Goal: Task Accomplishment & Management: Use online tool/utility

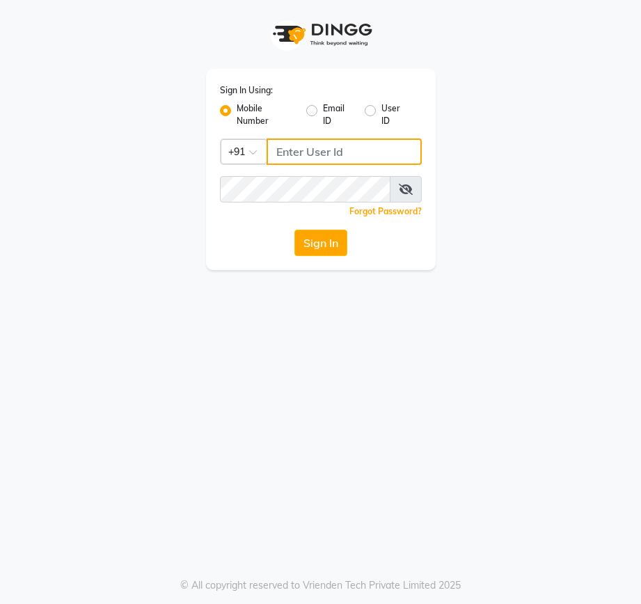
click at [287, 152] on input "Username" at bounding box center [343, 151] width 155 height 26
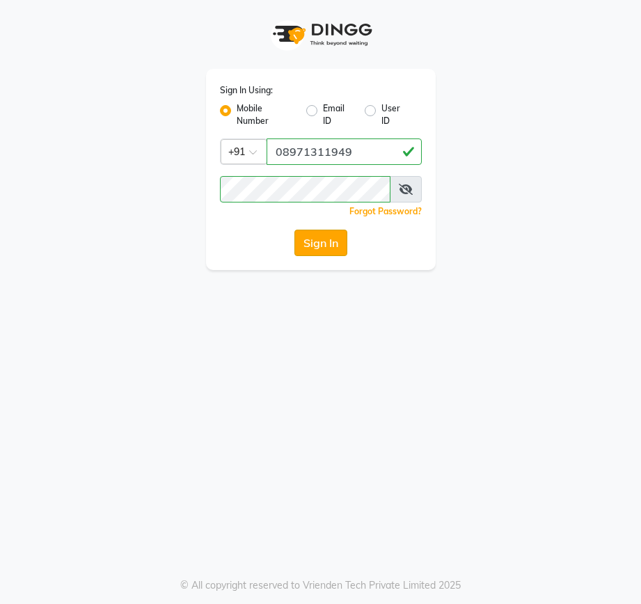
click at [324, 243] on button "Sign In" at bounding box center [320, 243] width 53 height 26
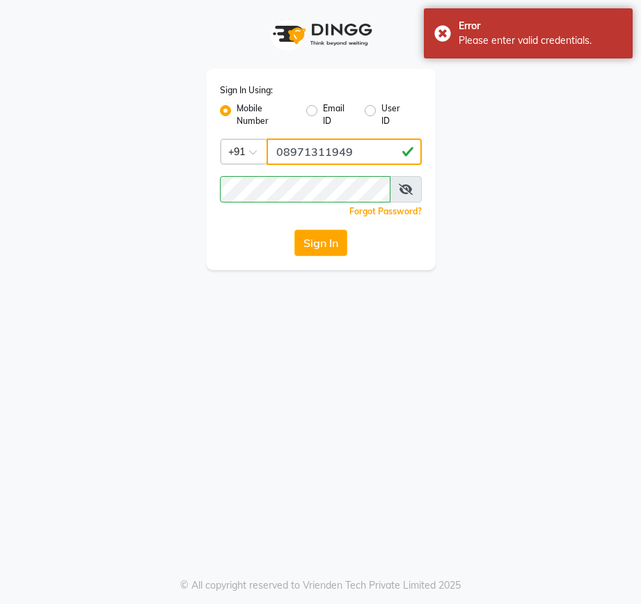
click at [358, 153] on input "08971311949" at bounding box center [343, 151] width 155 height 26
click at [404, 188] on icon at bounding box center [406, 189] width 14 height 11
click at [283, 151] on input "08971311949" at bounding box center [343, 151] width 155 height 26
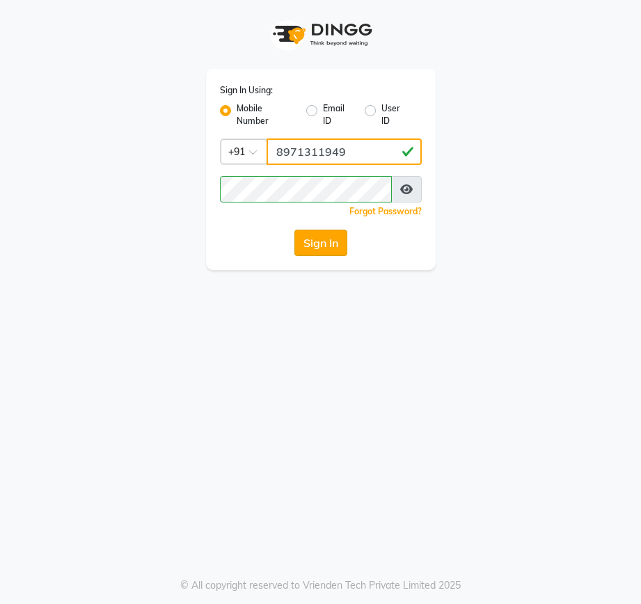
type input "8971311949"
click at [319, 241] on button "Sign In" at bounding box center [320, 243] width 53 height 26
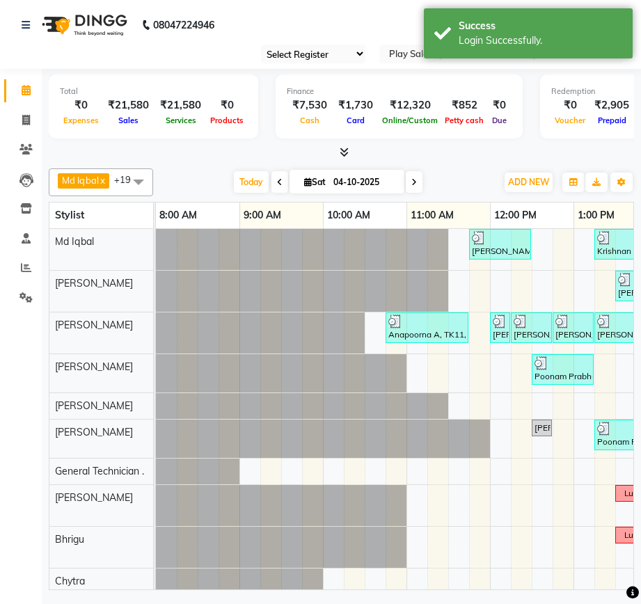
select select "en"
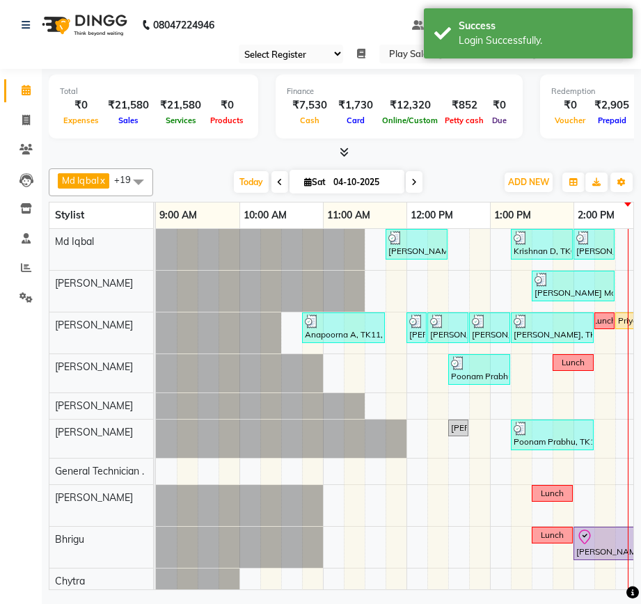
select select "90"
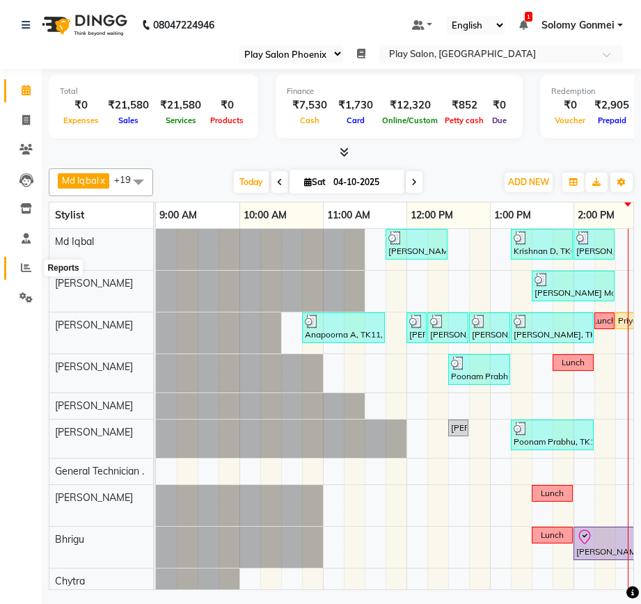
click at [27, 266] on icon at bounding box center [26, 267] width 10 height 10
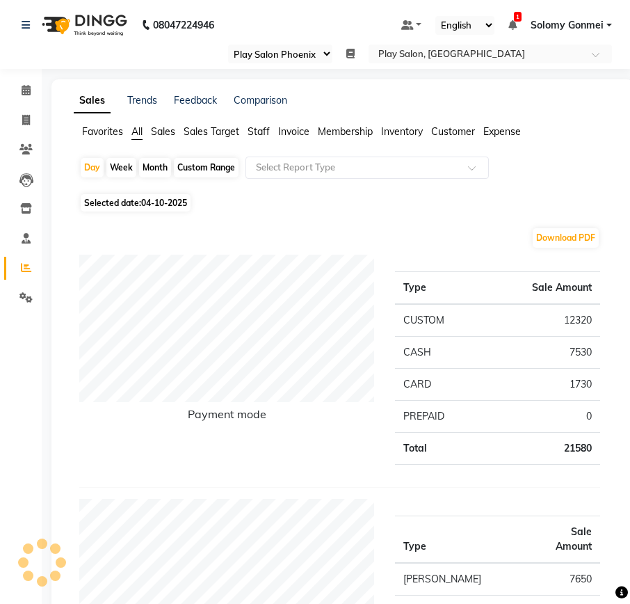
click at [263, 129] on span "Staff" at bounding box center [259, 131] width 22 height 13
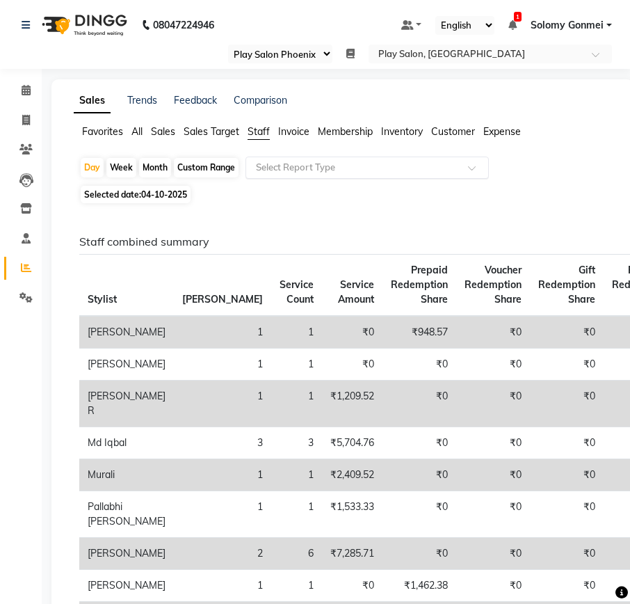
click at [281, 166] on input "text" at bounding box center [353, 168] width 200 height 14
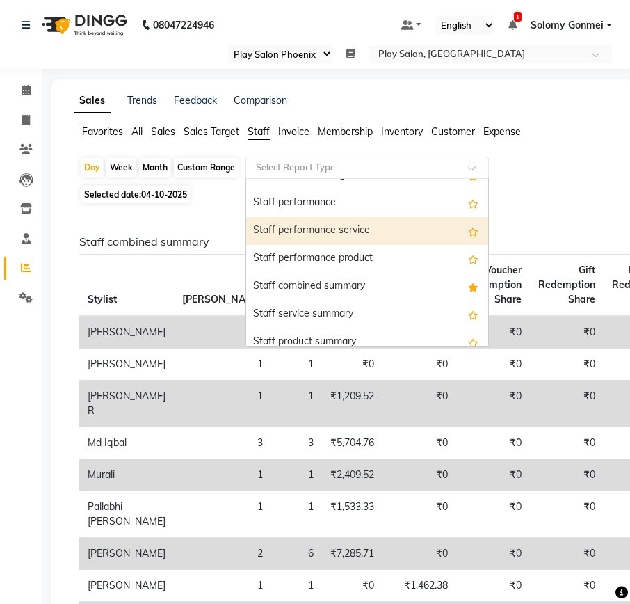
scroll to position [209, 0]
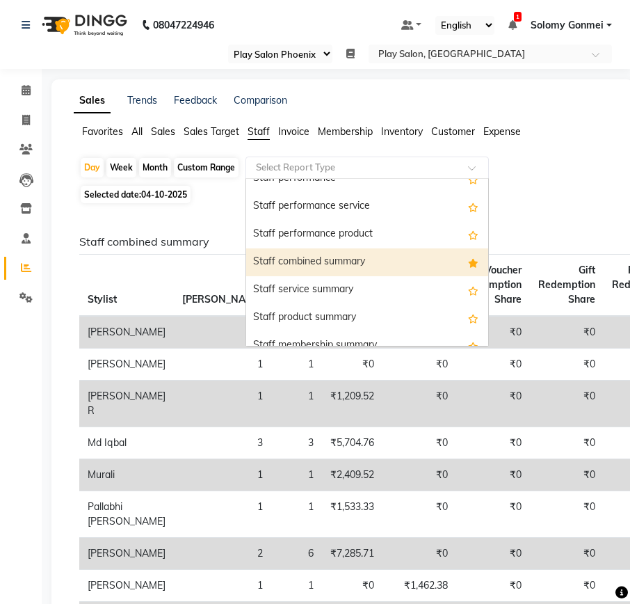
click at [331, 260] on div "Staff combined summary" at bounding box center [367, 262] width 242 height 28
select select "full_report"
select select "csv"
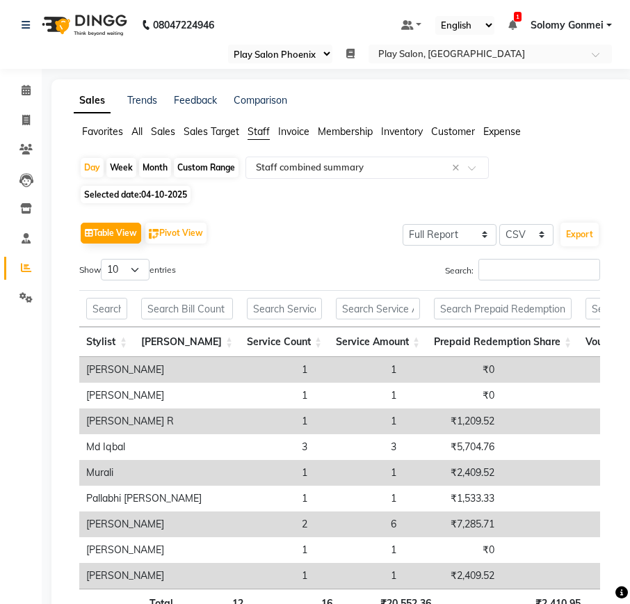
click at [196, 170] on div "Custom Range" at bounding box center [206, 167] width 65 height 19
select select "10"
select select "2025"
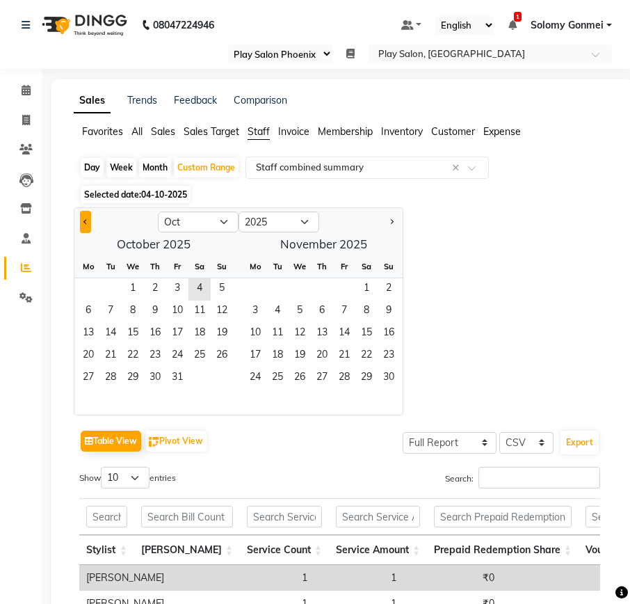
click at [82, 218] on button "Previous month" at bounding box center [85, 222] width 11 height 22
select select "9"
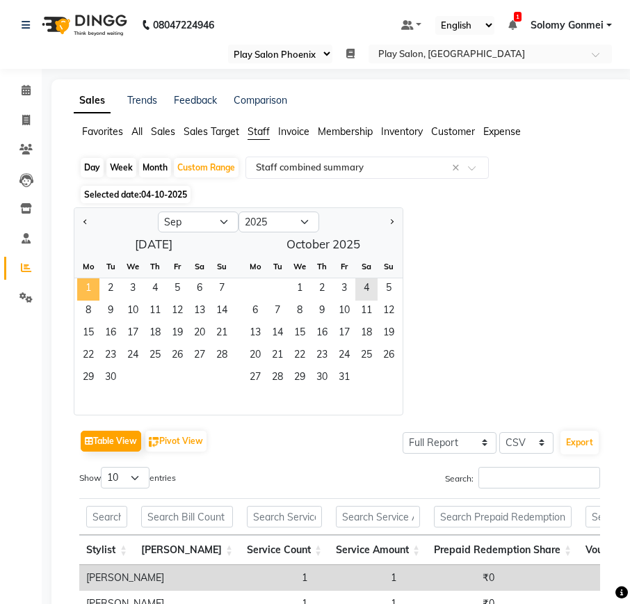
click at [83, 285] on span "1" at bounding box center [88, 289] width 22 height 22
drag, startPoint x: 112, startPoint y: 379, endPoint x: 115, endPoint y: 372, distance: 8.1
click at [112, 379] on span "30" at bounding box center [110, 378] width 22 height 22
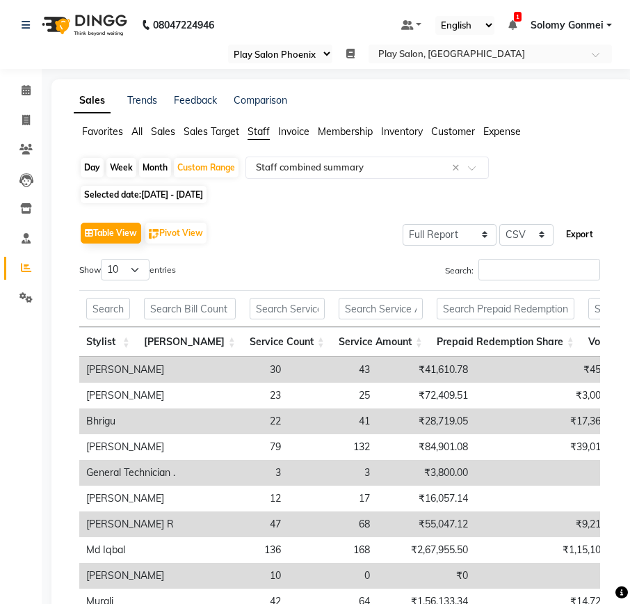
click at [575, 237] on button "Export" at bounding box center [580, 235] width 38 height 24
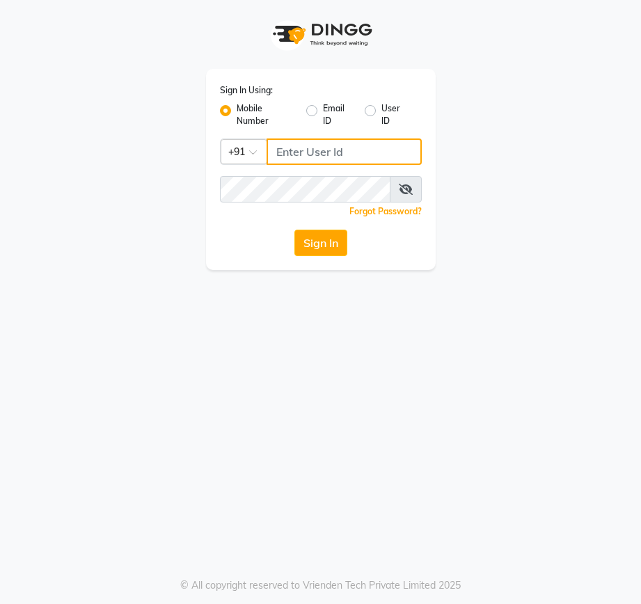
click at [301, 151] on input "Username" at bounding box center [343, 151] width 155 height 26
click at [296, 150] on input "Username" at bounding box center [343, 151] width 155 height 26
type input "9"
type input "8971311949"
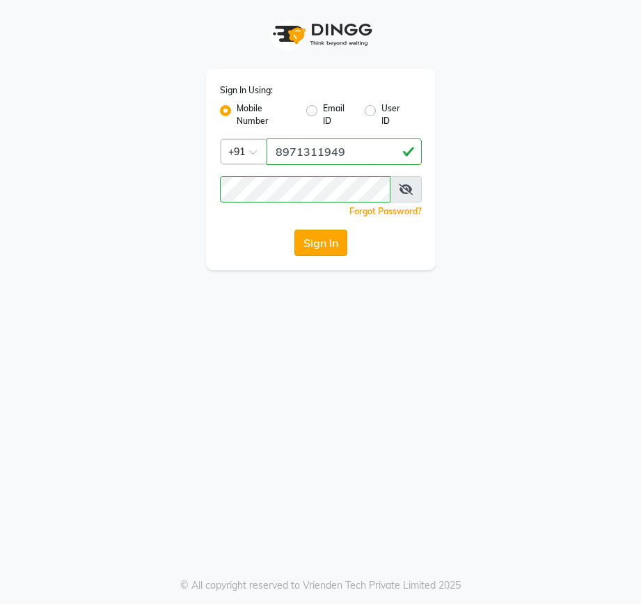
click at [321, 239] on button "Sign In" at bounding box center [320, 243] width 53 height 26
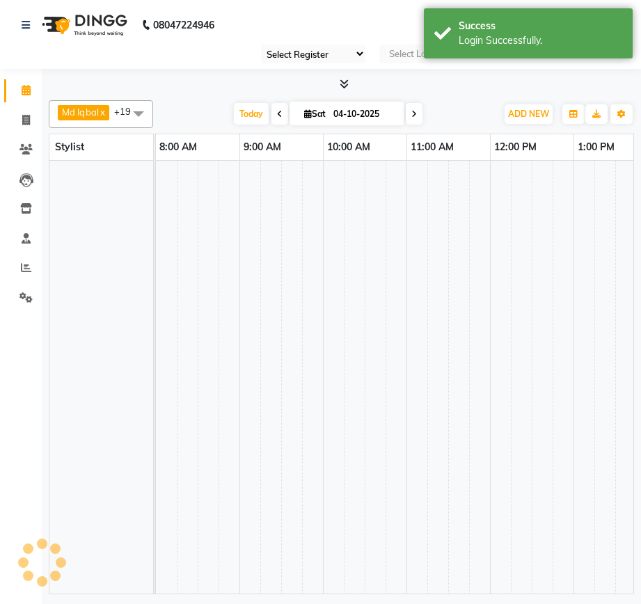
select select "90"
select select "en"
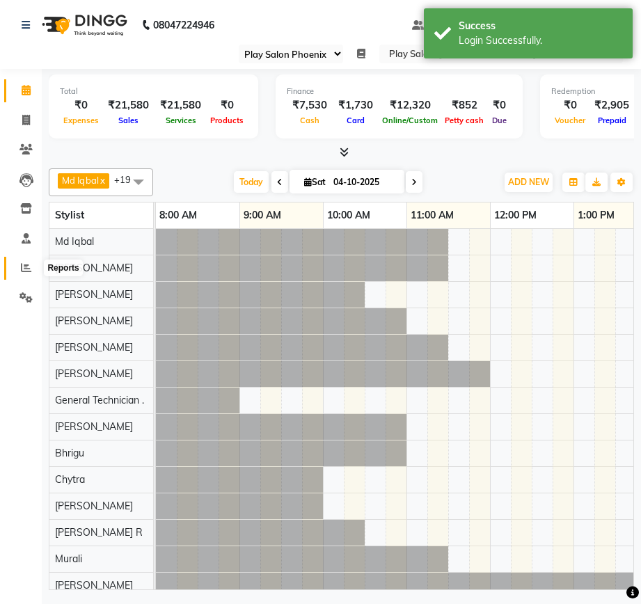
click at [24, 271] on icon at bounding box center [26, 267] width 10 height 10
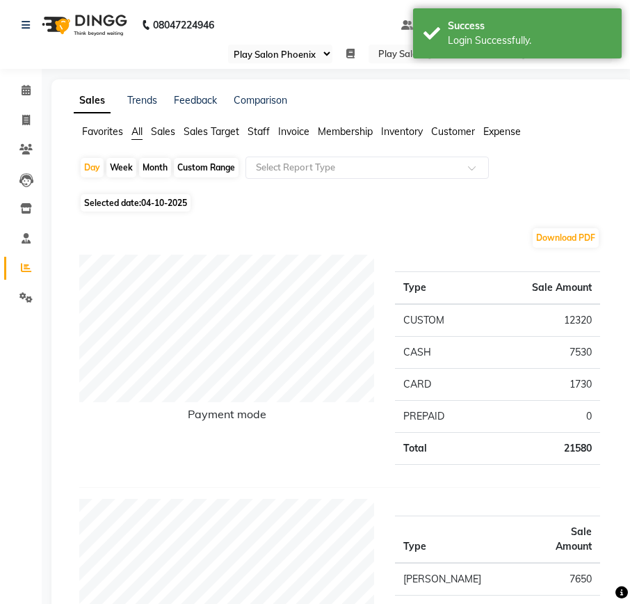
click at [198, 167] on div "Custom Range" at bounding box center [206, 167] width 65 height 19
select select "10"
select select "2025"
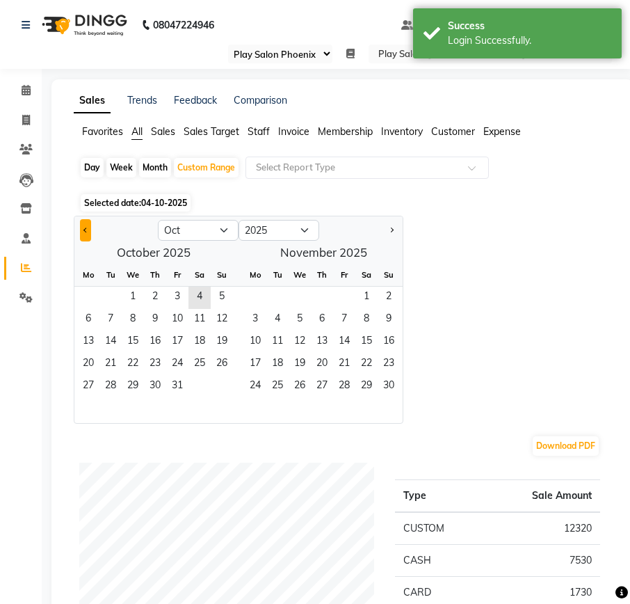
click at [85, 228] on span "Previous month" at bounding box center [85, 229] width 5 height 5
select select "9"
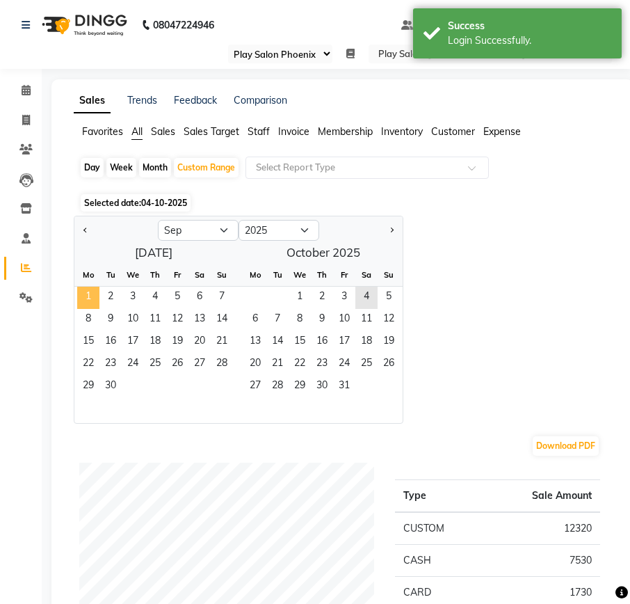
click at [87, 290] on span "1" at bounding box center [88, 298] width 22 height 22
click at [111, 385] on span "30" at bounding box center [110, 387] width 22 height 22
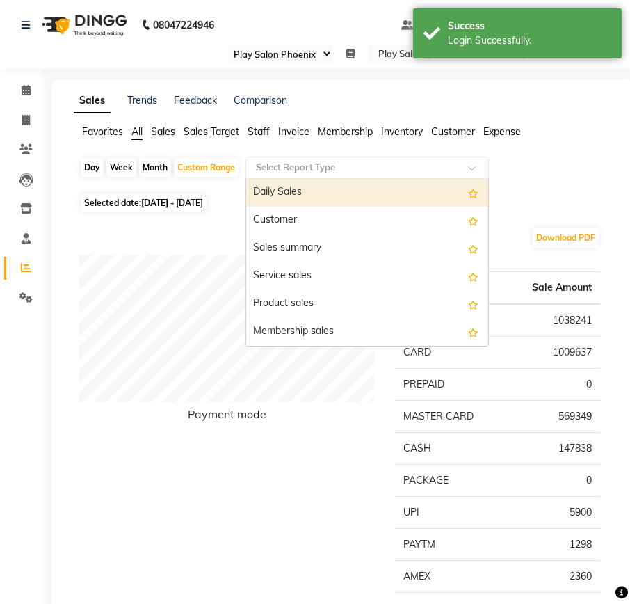
click at [303, 168] on input "text" at bounding box center [353, 168] width 200 height 14
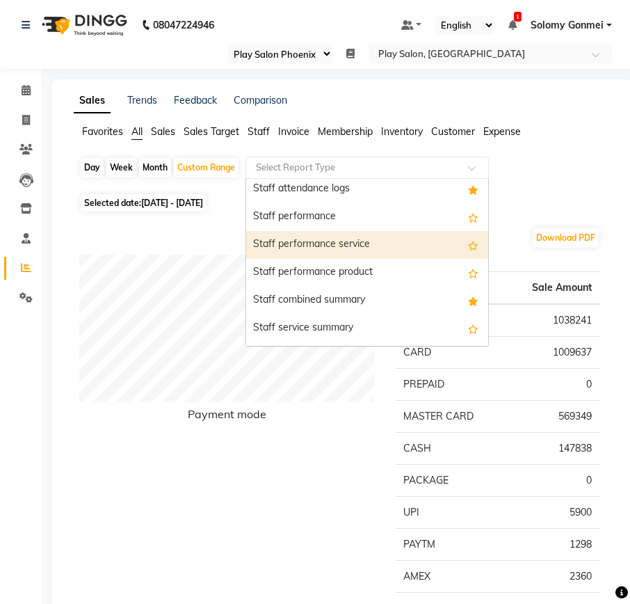
scroll to position [696, 0]
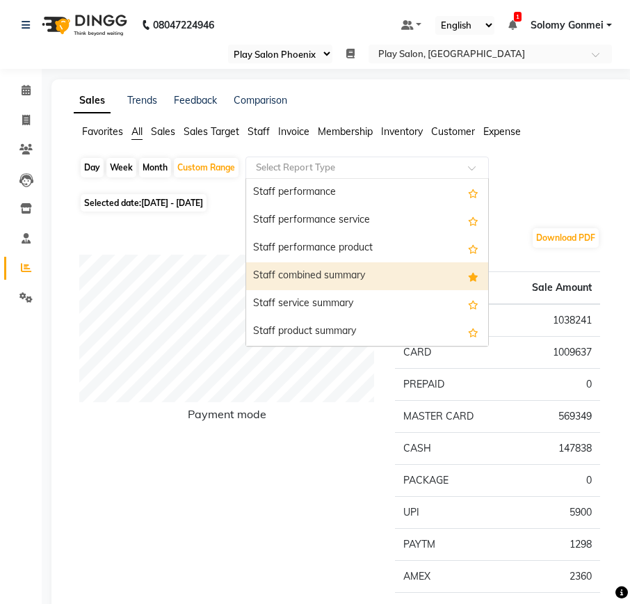
click at [351, 271] on div "Staff combined summary" at bounding box center [367, 276] width 242 height 28
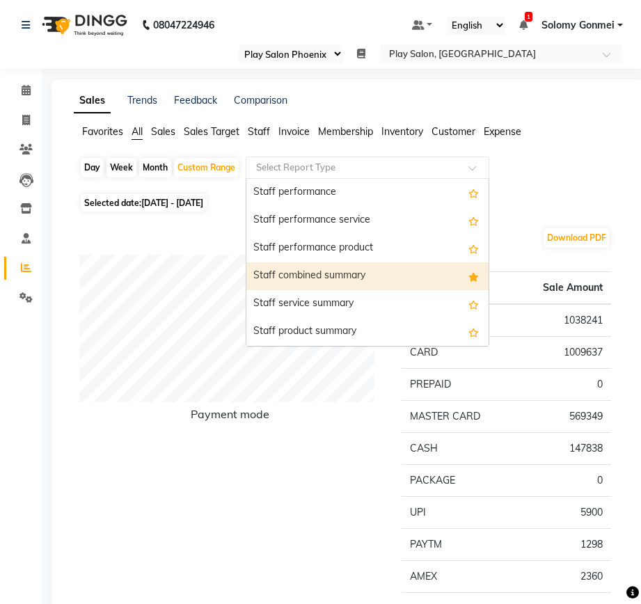
select select "full_report"
select select "csv"
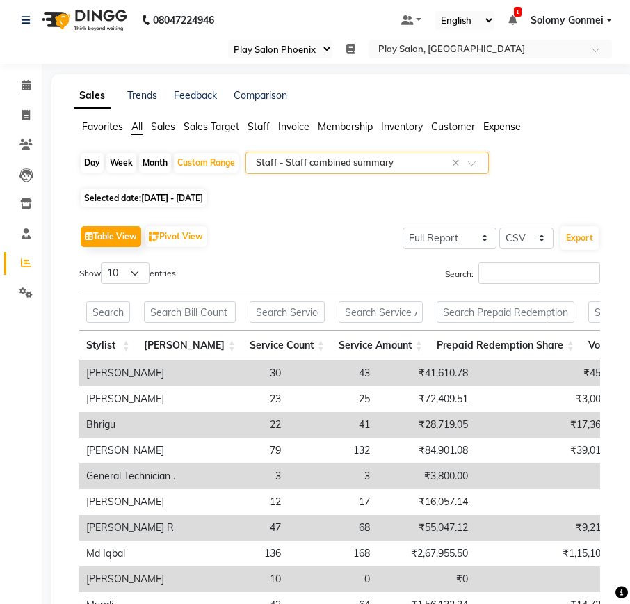
scroll to position [0, 0]
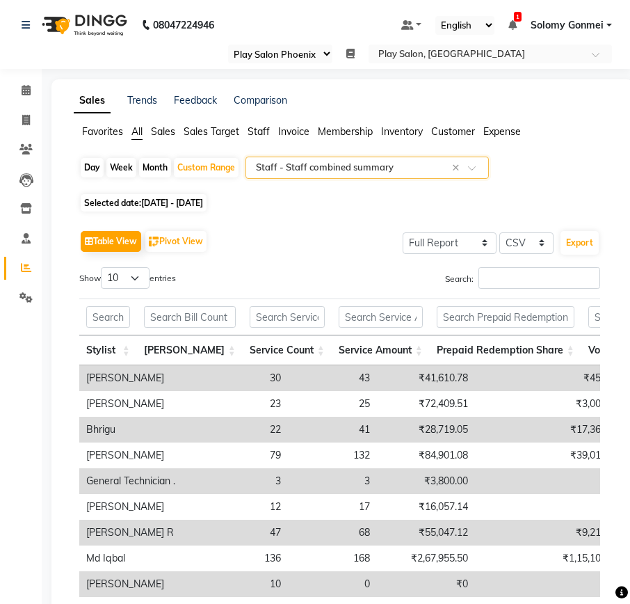
click at [308, 165] on input "text" at bounding box center [353, 168] width 200 height 14
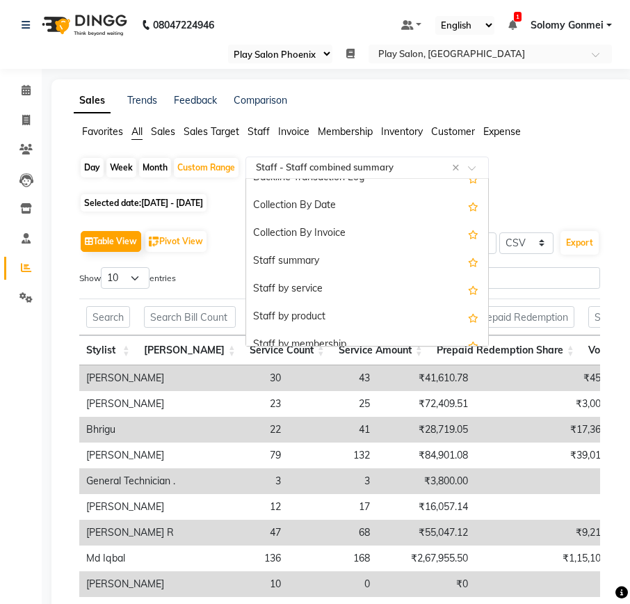
scroll to position [431, 0]
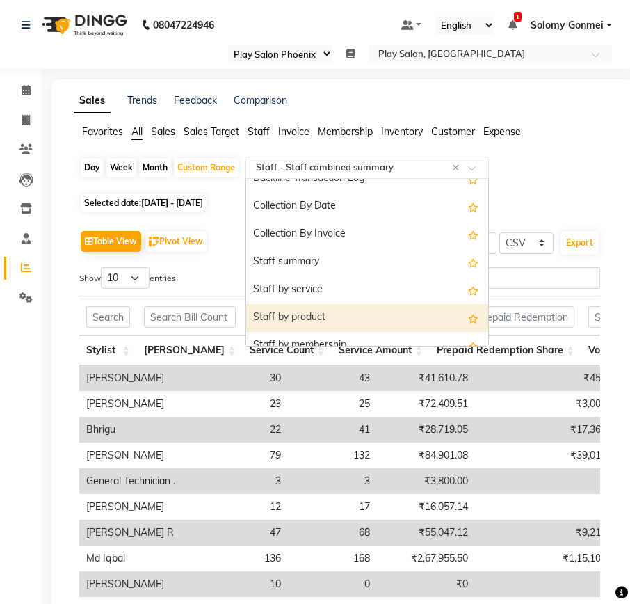
click at [317, 315] on div "Staff by product" at bounding box center [367, 318] width 242 height 28
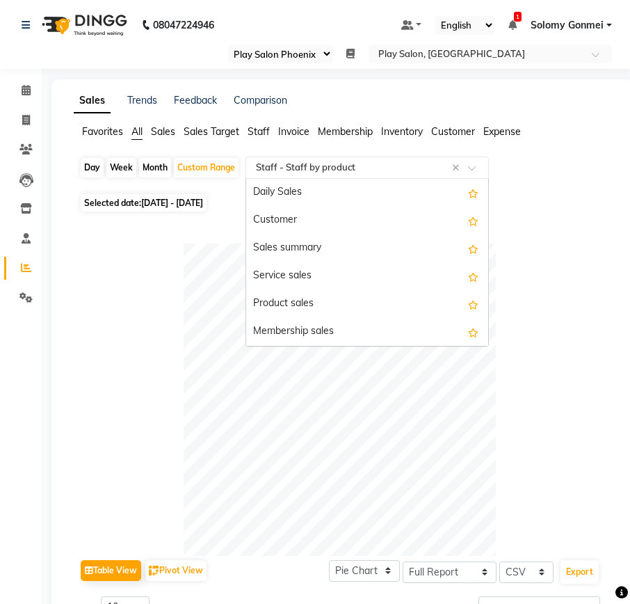
click at [349, 166] on input "text" at bounding box center [353, 168] width 200 height 14
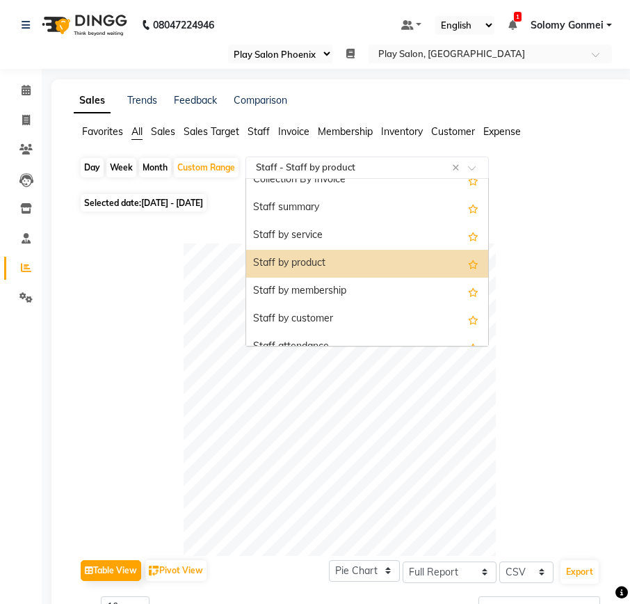
scroll to position [487, 0]
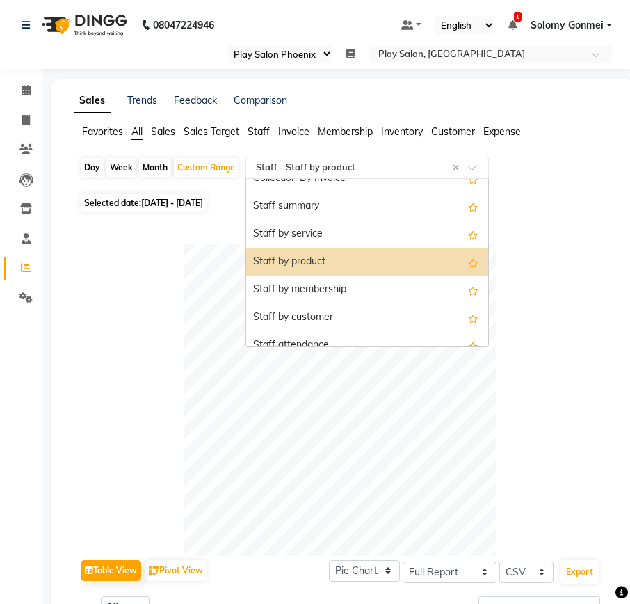
click at [312, 264] on div "Staff by product" at bounding box center [367, 262] width 242 height 28
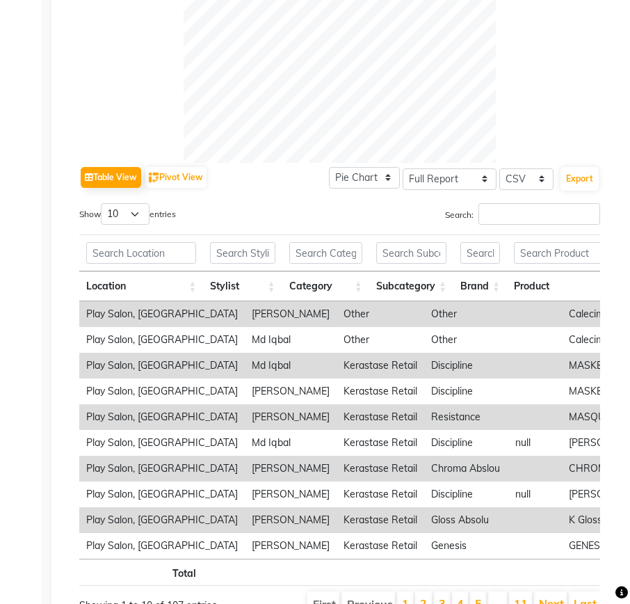
scroll to position [417, 0]
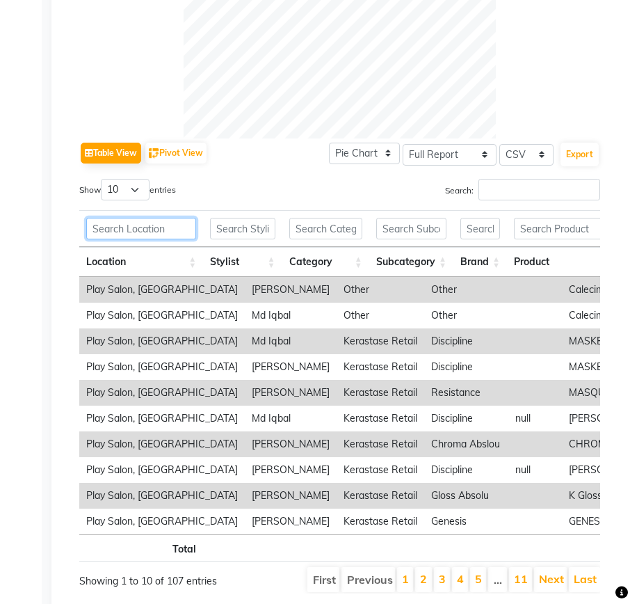
click at [147, 230] on input "text" at bounding box center [141, 229] width 110 height 22
click at [247, 234] on input "text" at bounding box center [242, 229] width 65 height 22
click at [546, 230] on input "text" at bounding box center [621, 229] width 214 height 22
click at [469, 233] on input "text" at bounding box center [481, 229] width 40 height 22
click at [406, 232] on input "text" at bounding box center [411, 229] width 70 height 22
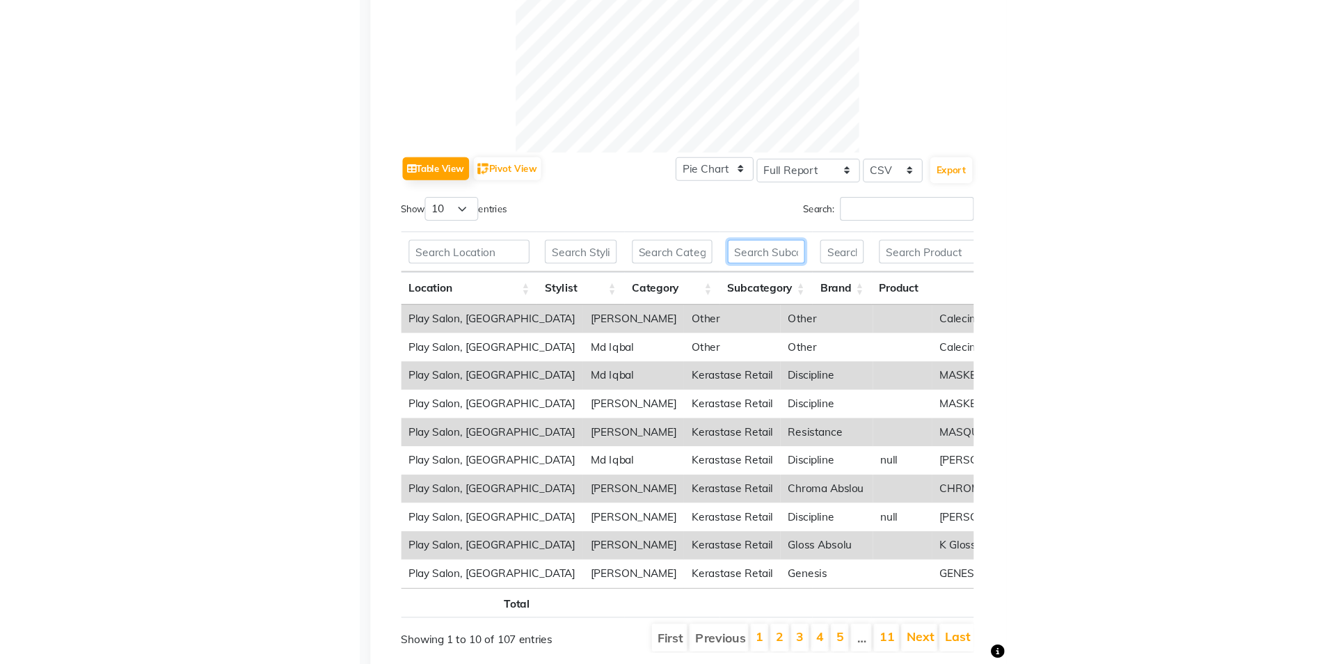
scroll to position [385, 0]
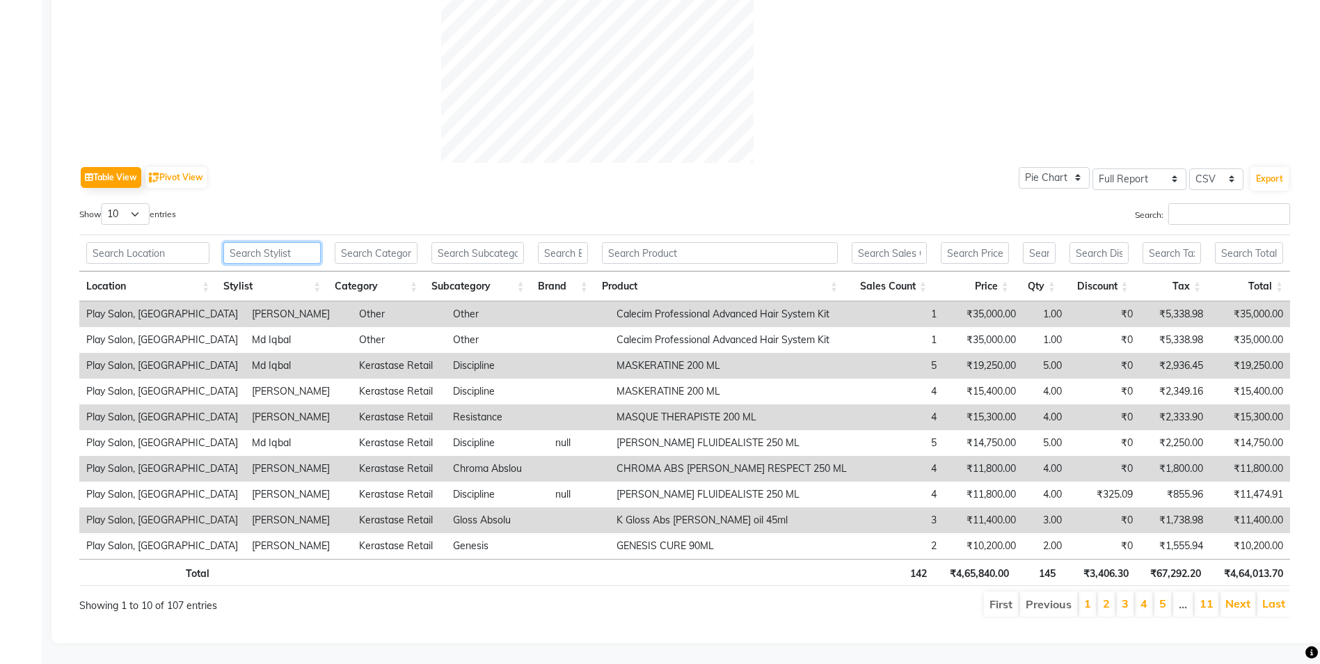
click at [271, 244] on input "text" at bounding box center [271, 253] width 97 height 22
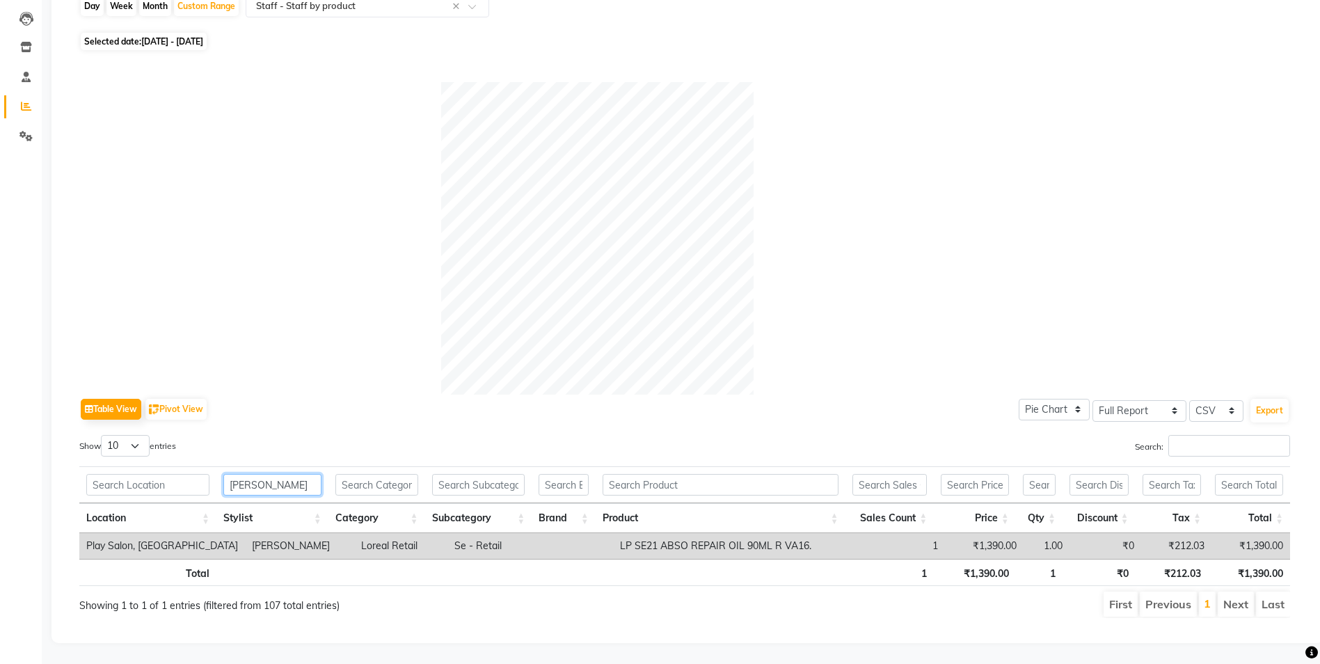
scroll to position [0, 10]
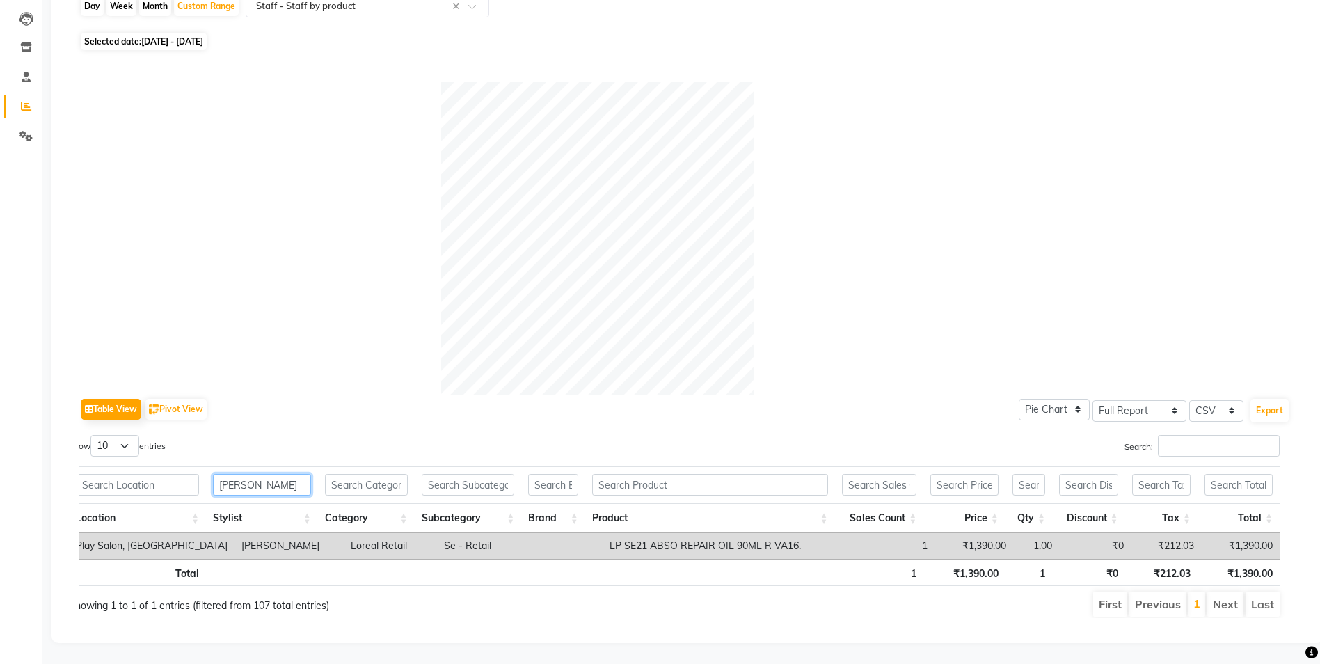
type input "[PERSON_NAME]"
